Goal: Communication & Community: Answer question/provide support

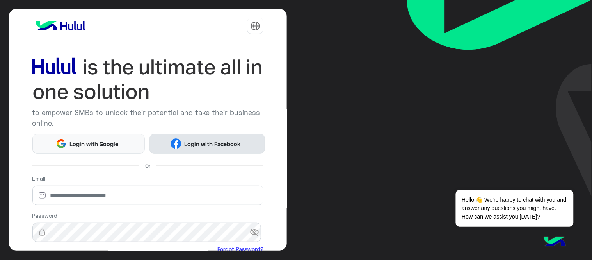
click at [187, 146] on span "Login with Facebook" at bounding box center [212, 143] width 62 height 9
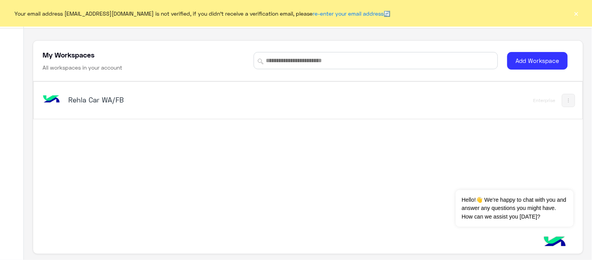
click at [579, 17] on button "×" at bounding box center [577, 13] width 8 height 8
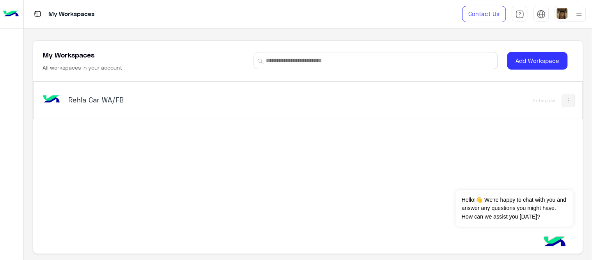
click at [77, 111] on div "Rehla Car WA/FB" at bounding box center [201, 100] width 320 height 23
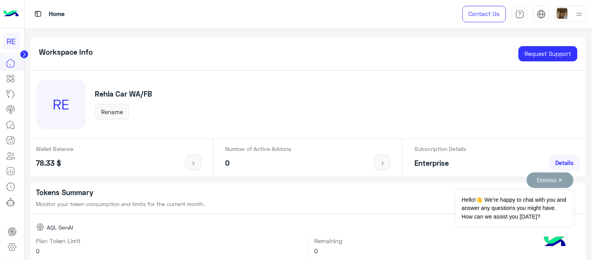
click at [557, 183] on button "Dismiss ✕" at bounding box center [550, 180] width 47 height 16
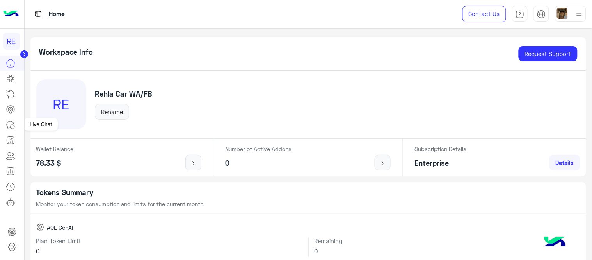
click at [8, 123] on icon at bounding box center [10, 124] width 9 height 9
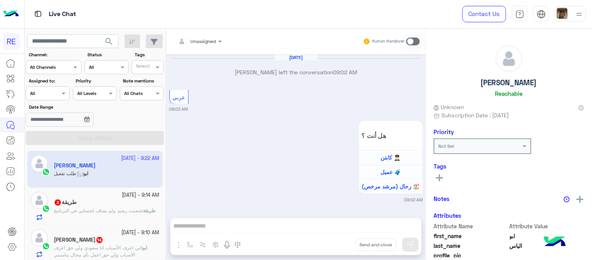
scroll to position [578, 0]
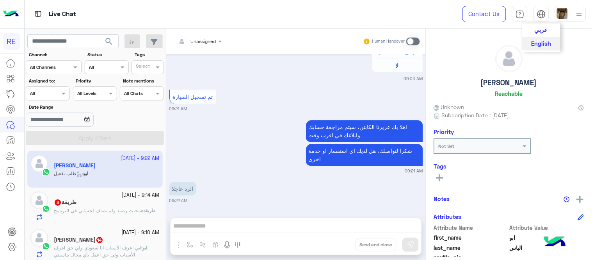
click at [539, 29] on span "عربي" at bounding box center [541, 29] width 13 height 7
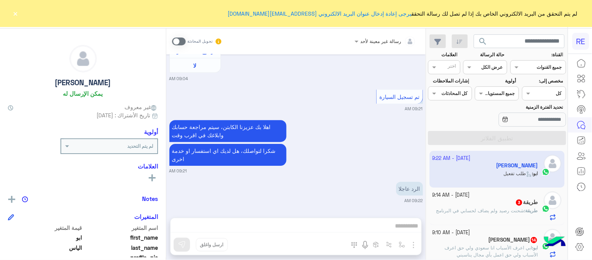
click at [18, 10] on button "×" at bounding box center [16, 13] width 8 height 8
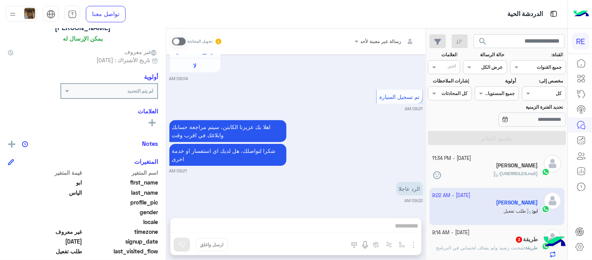
scroll to position [29, 0]
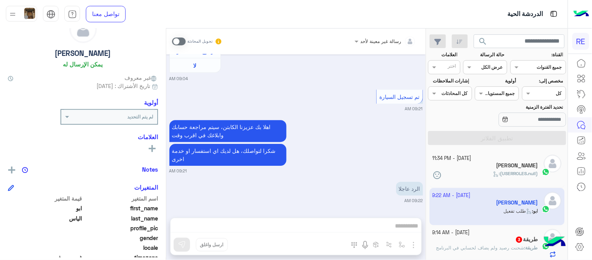
click at [176, 37] on span at bounding box center [179, 41] width 14 height 8
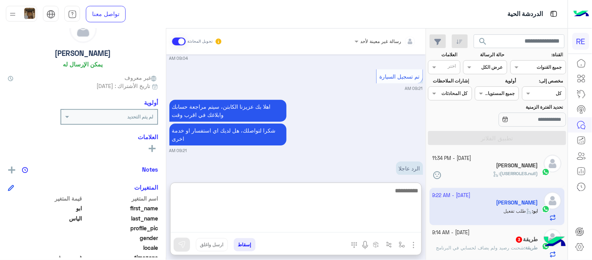
click at [324, 225] on textarea at bounding box center [296, 208] width 251 height 47
type textarea "**********"
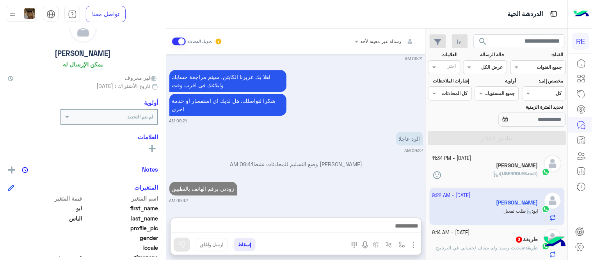
click at [384, 162] on div "[DATE] [PERSON_NAME] غادر المحادثة 09:02 AM عربي 09:02 AM هل أنت ؟ كابتن 👨🏻‍✈️ …" at bounding box center [296, 131] width 260 height 155
click at [469, 164] on div "[PERSON_NAME]" at bounding box center [486, 166] width 106 height 8
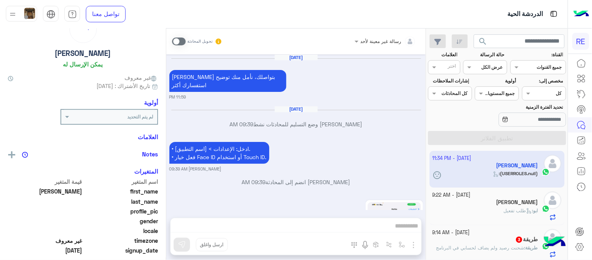
scroll to position [262, 0]
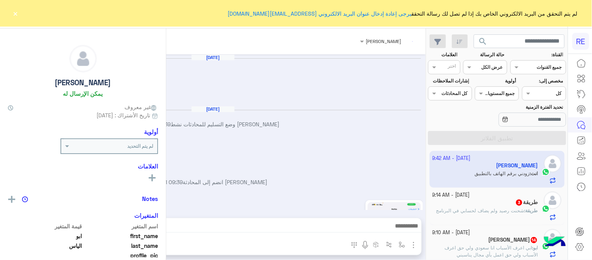
scroll to position [910, 0]
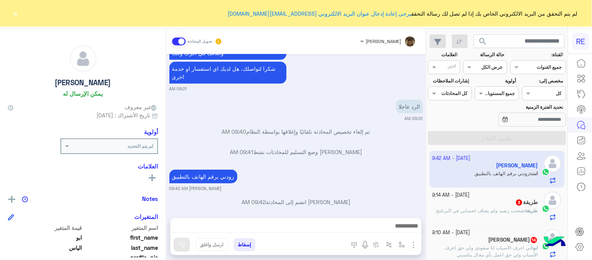
click at [13, 13] on button "×" at bounding box center [16, 13] width 8 height 8
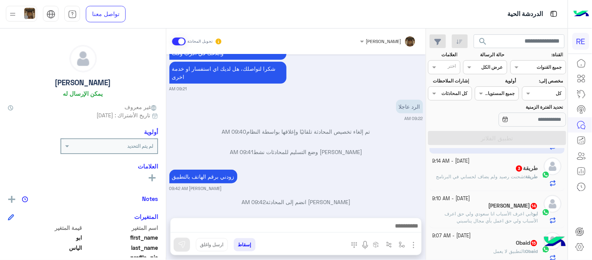
scroll to position [37, 0]
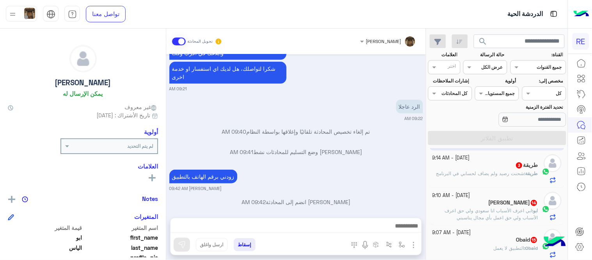
click at [472, 168] on div "طريقة 3" at bounding box center [486, 166] width 106 height 8
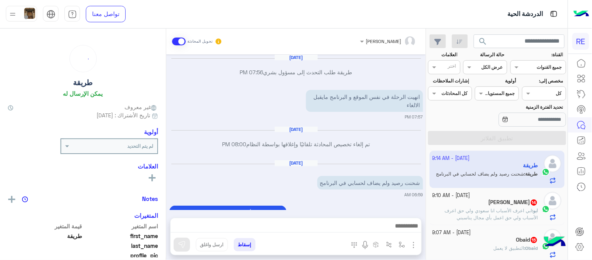
scroll to position [260, 0]
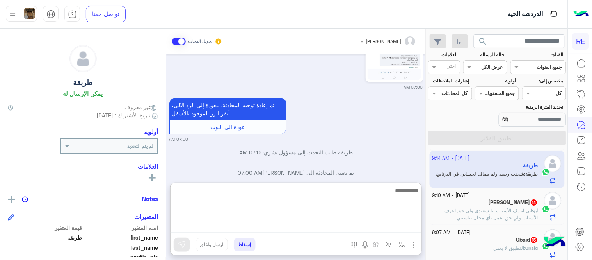
click at [333, 225] on textarea at bounding box center [296, 208] width 251 height 47
type textarea "**********"
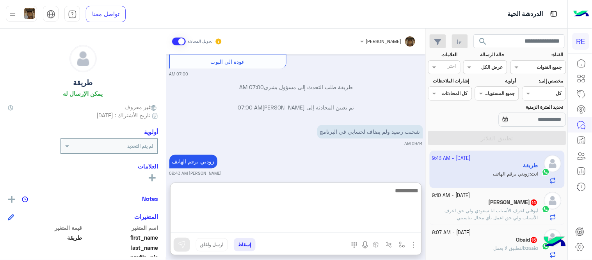
scroll to position [326, 0]
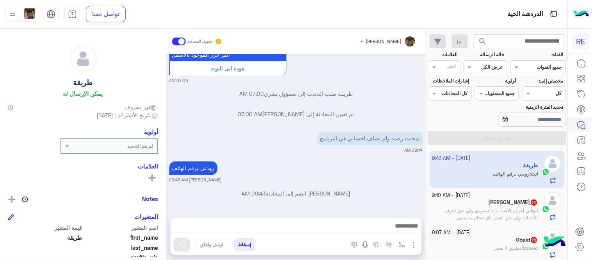
click at [361, 77] on small "07:00 AM" at bounding box center [296, 80] width 254 height 6
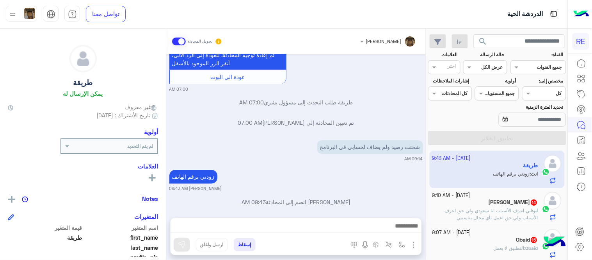
click at [382, 109] on div "Sep 22, 2025 طريقة طلب التحدث إلى مسؤول بشري 07:56 PM انهيت الرحلة في نفس الموق…" at bounding box center [296, 131] width 260 height 155
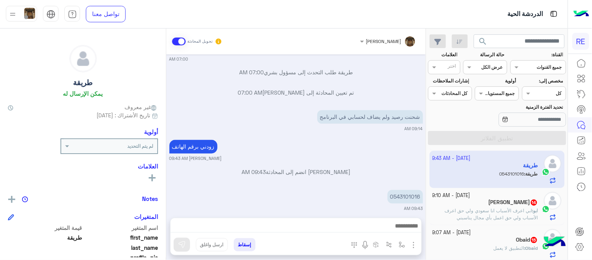
click at [413, 196] on div "0543101016" at bounding box center [383, 197] width 80 height 18
copy app-msgs-text
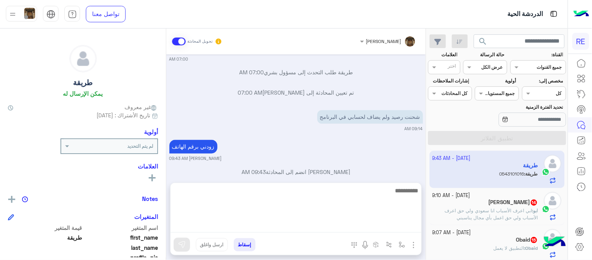
click at [333, 229] on textarea at bounding box center [296, 208] width 251 height 47
type textarea "********"
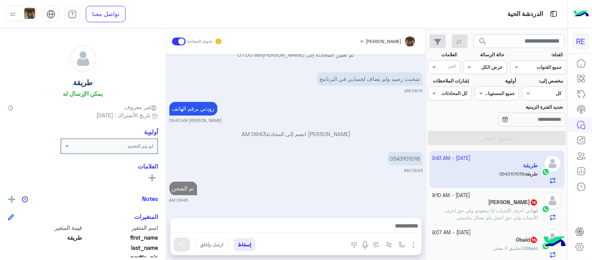
click at [319, 153] on div "Sep 22, 2025 طريقة طلب التحدث إلى مسؤول بشري 07:56 PM انهيت الرحلة في نفس الموق…" at bounding box center [296, 131] width 260 height 155
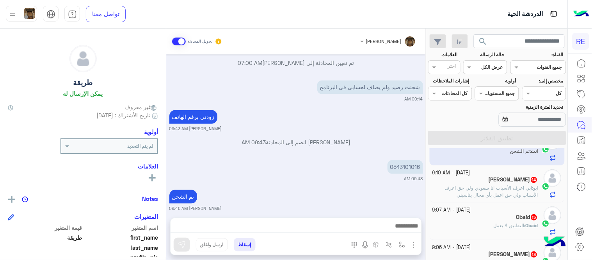
scroll to position [65, 0]
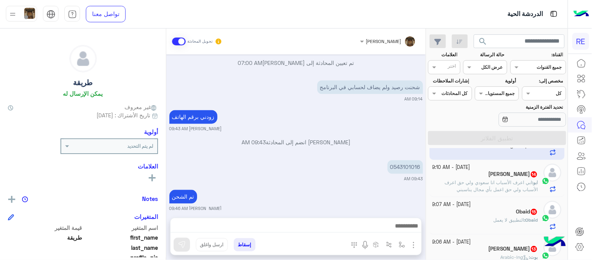
click at [485, 181] on span "ابي اعرف الأسباب انا سعودي ولي حق اعرف الأسباب ولي حق اعمل بأي مجال يناسبني" at bounding box center [491, 185] width 93 height 13
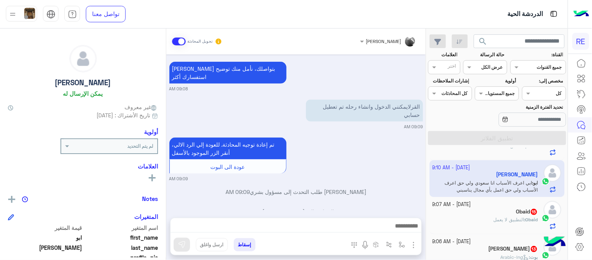
scroll to position [302, 0]
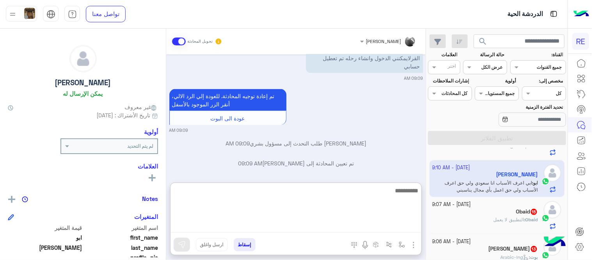
click at [283, 226] on textarea at bounding box center [296, 208] width 251 height 47
type textarea "**********"
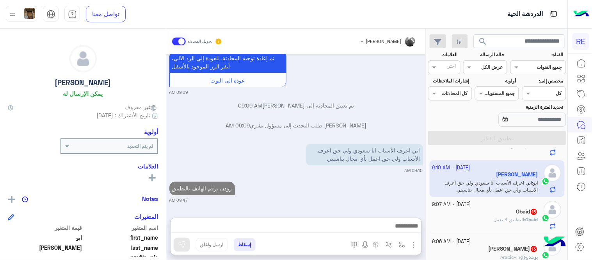
scroll to position [352, 0]
click at [484, 216] on div "Obaid 15" at bounding box center [486, 212] width 106 height 8
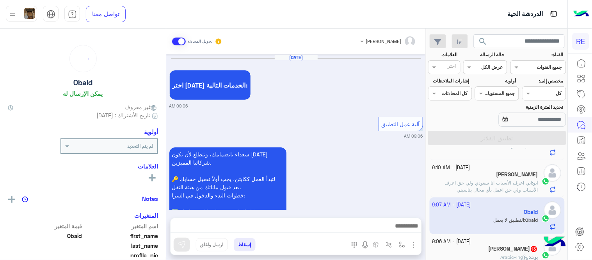
scroll to position [488, 0]
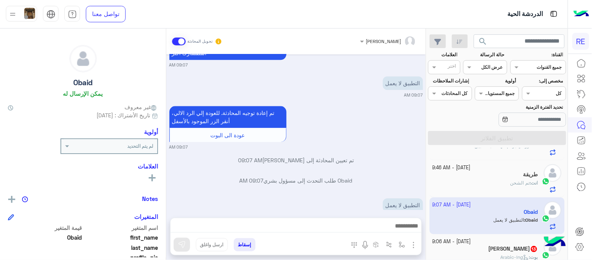
click at [313, 219] on div at bounding box center [296, 228] width 251 height 20
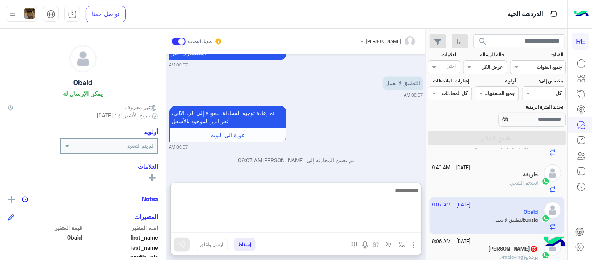
click at [314, 220] on textarea at bounding box center [296, 208] width 251 height 47
type textarea "**********"
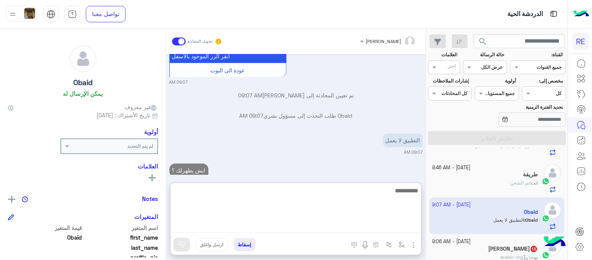
scroll to position [573, 0]
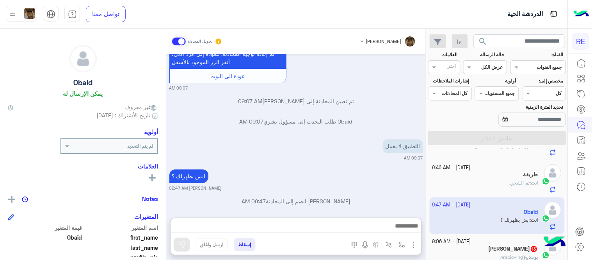
click at [351, 145] on div "Sep 24, 2025 اختر احد الخدمات التالية: 09:06 AM آلية عمل التطبيق 09:06 AM سعداء…" at bounding box center [296, 131] width 260 height 155
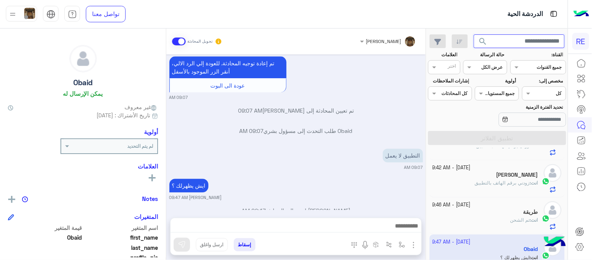
click at [526, 39] on input "text" at bounding box center [519, 41] width 91 height 14
type input "*********"
click at [474, 34] on button "search" at bounding box center [483, 42] width 19 height 17
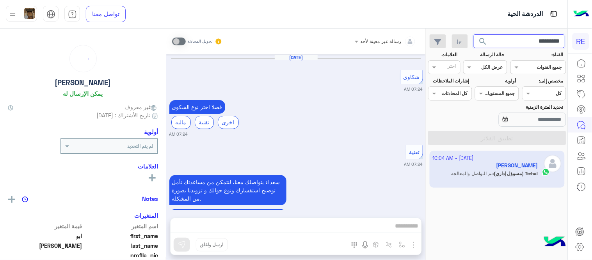
scroll to position [285, 0]
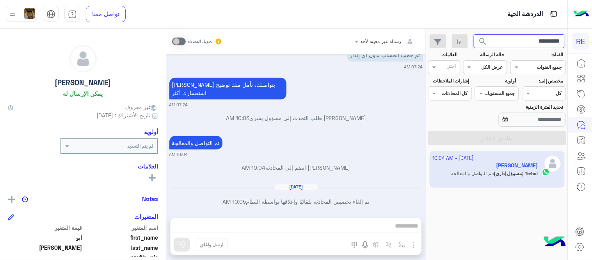
click at [521, 39] on input "*********" at bounding box center [519, 41] width 91 height 14
click at [474, 34] on button "search" at bounding box center [483, 42] width 19 height 17
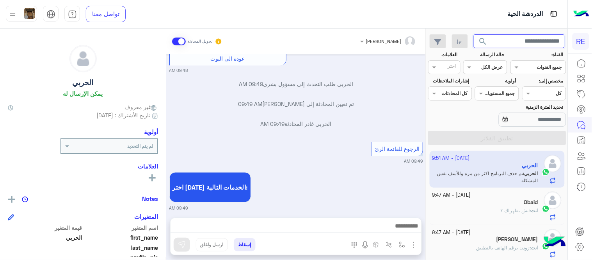
scroll to position [1254, 0]
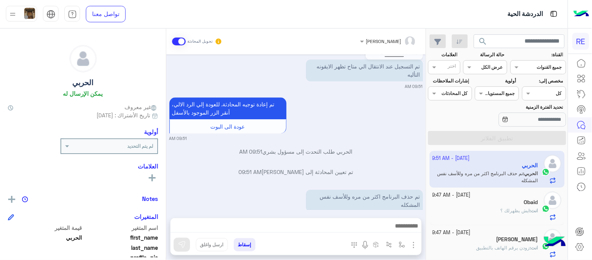
click at [168, 197] on div "Sep 24, 2025 سعداء بتواصلك معنا، لنتمكن من مساعدتك نأمل توضيح استفسارك ونوع جوا…" at bounding box center [296, 131] width 260 height 155
drag, startPoint x: 166, startPoint y: 200, endPoint x: 167, endPoint y: 196, distance: 4.0
click at [167, 196] on mat-drawer-container "Zahraa Alfadhl تحويل المحادثة Sep 24, 2025 سعداء بتواصلك معنا، لنتمكن من مساعدت…" at bounding box center [213, 145] width 426 height 234
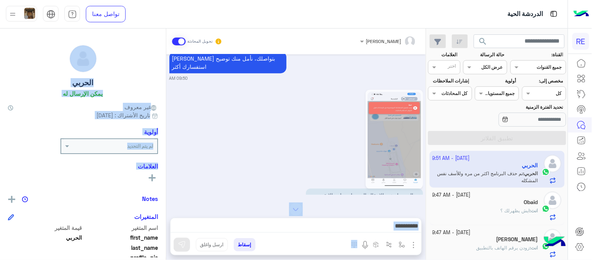
scroll to position [1129, 0]
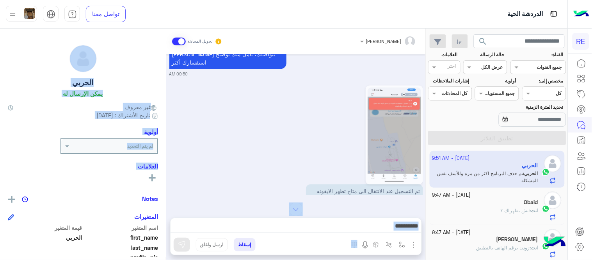
click at [400, 107] on img at bounding box center [394, 134] width 53 height 95
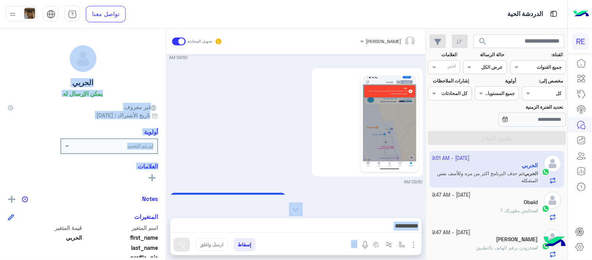
scroll to position [978, 0]
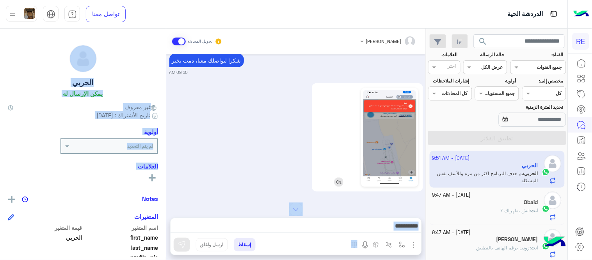
click at [399, 114] on img at bounding box center [389, 137] width 53 height 95
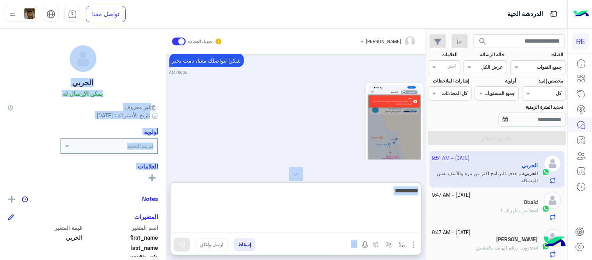
click at [290, 228] on textarea at bounding box center [296, 208] width 251 height 47
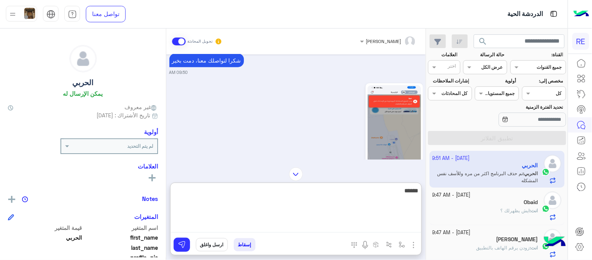
scroll to position [1326, 0]
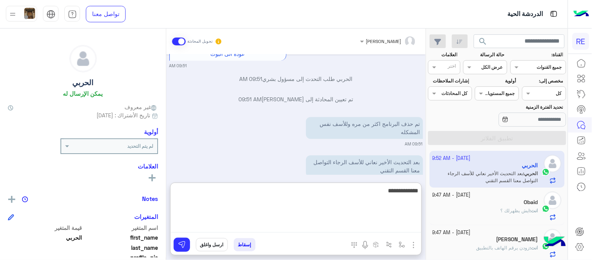
type textarea "**********"
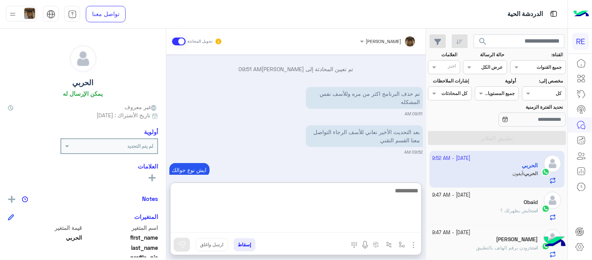
scroll to position [1371, 0]
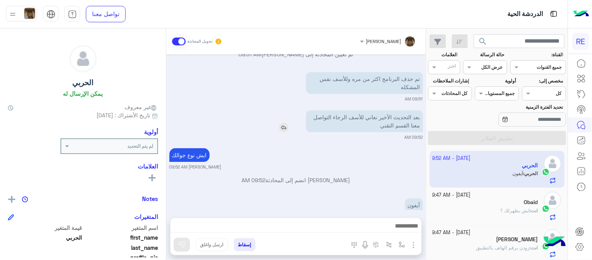
click at [291, 110] on div "بعد التحديث الأخير نعاني للأسف الرجاء التواصل معنا القسم التقني" at bounding box center [343, 121] width 162 height 22
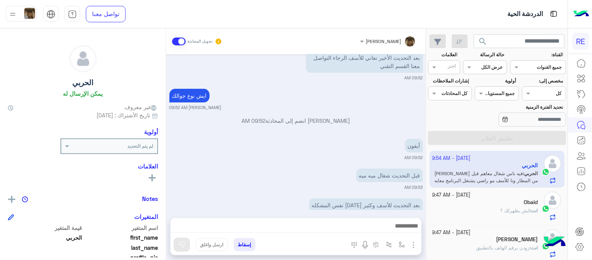
scroll to position [1469, 0]
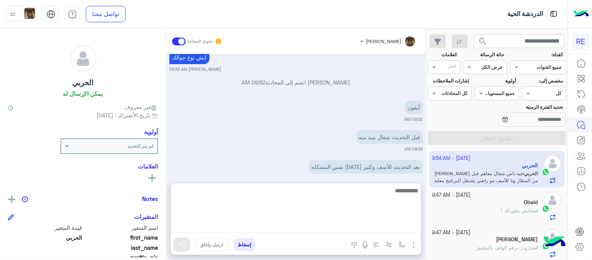
click at [321, 225] on textarea at bounding box center [296, 208] width 251 height 47
paste textarea "**********"
type textarea "**********"
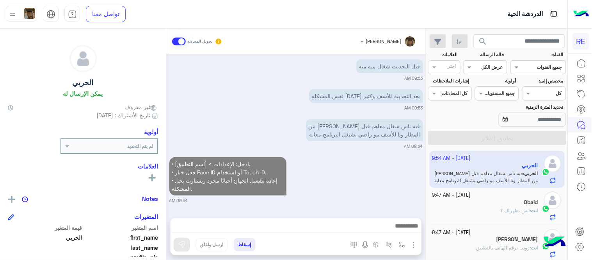
scroll to position [1523, 0]
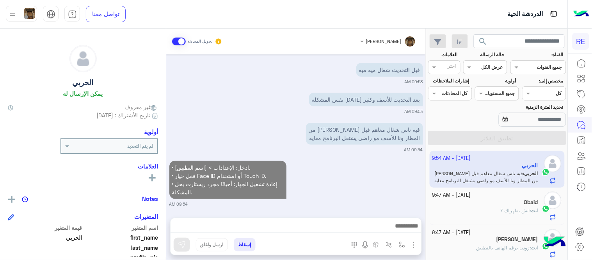
click at [335, 162] on div "• ادخل: الإعدادات > [اسم التطبيق]. • فعل خيار Face ID أو استخدام Touch ID. • إع…" at bounding box center [296, 182] width 254 height 48
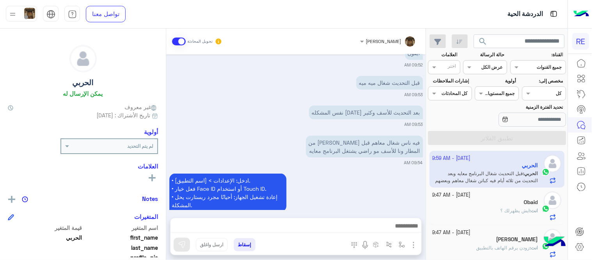
scroll to position [1637, 0]
